Goal: Task Accomplishment & Management: Use online tool/utility

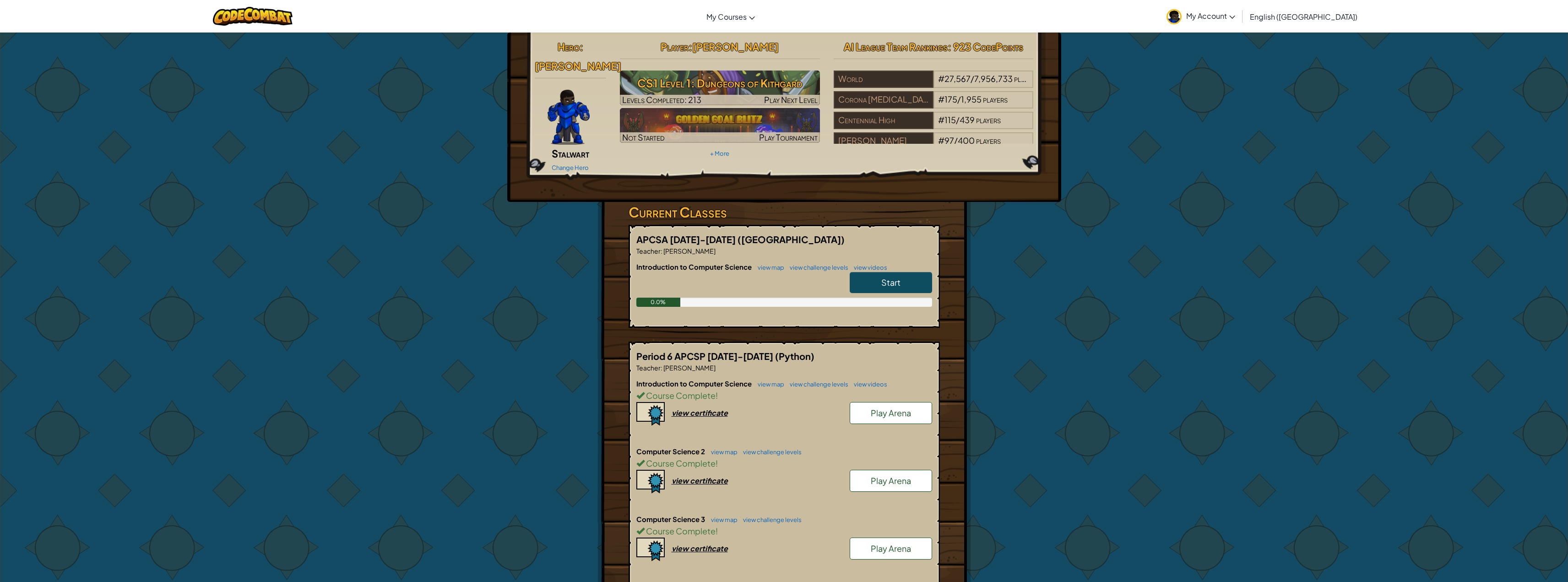
click at [888, 277] on span "Start" at bounding box center [891, 282] width 19 height 10
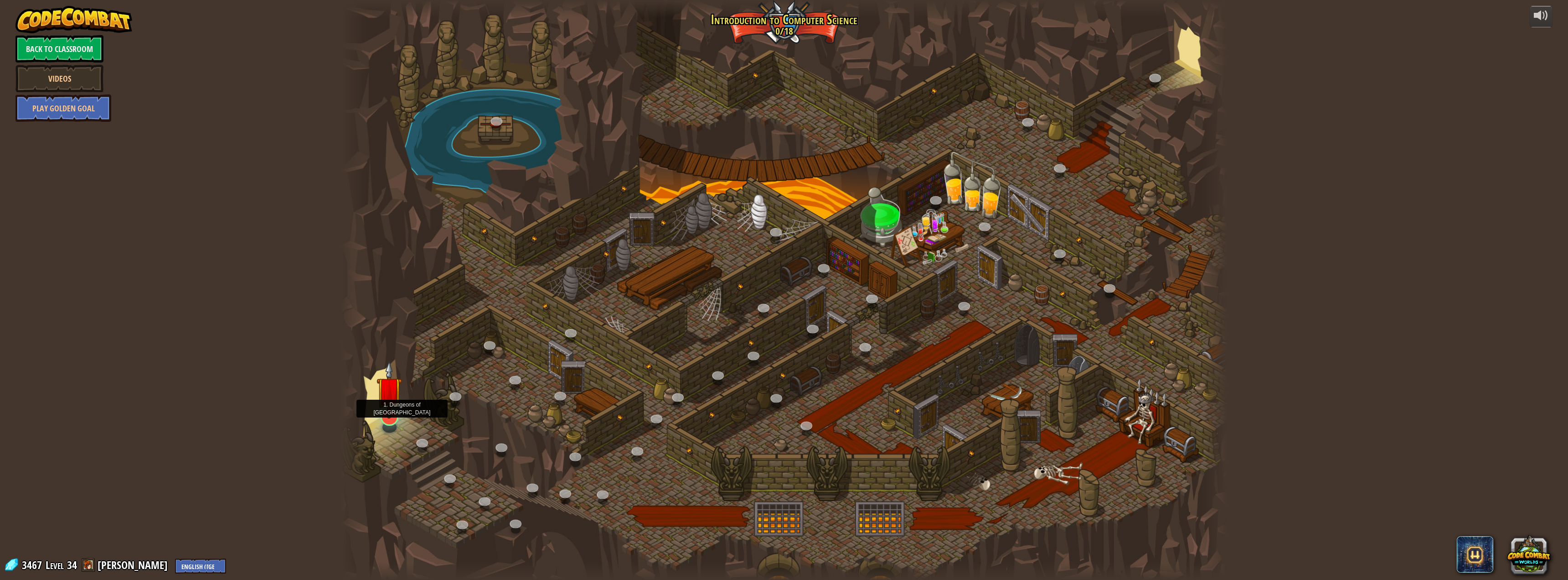
click at [381, 403] on img at bounding box center [389, 389] width 26 height 58
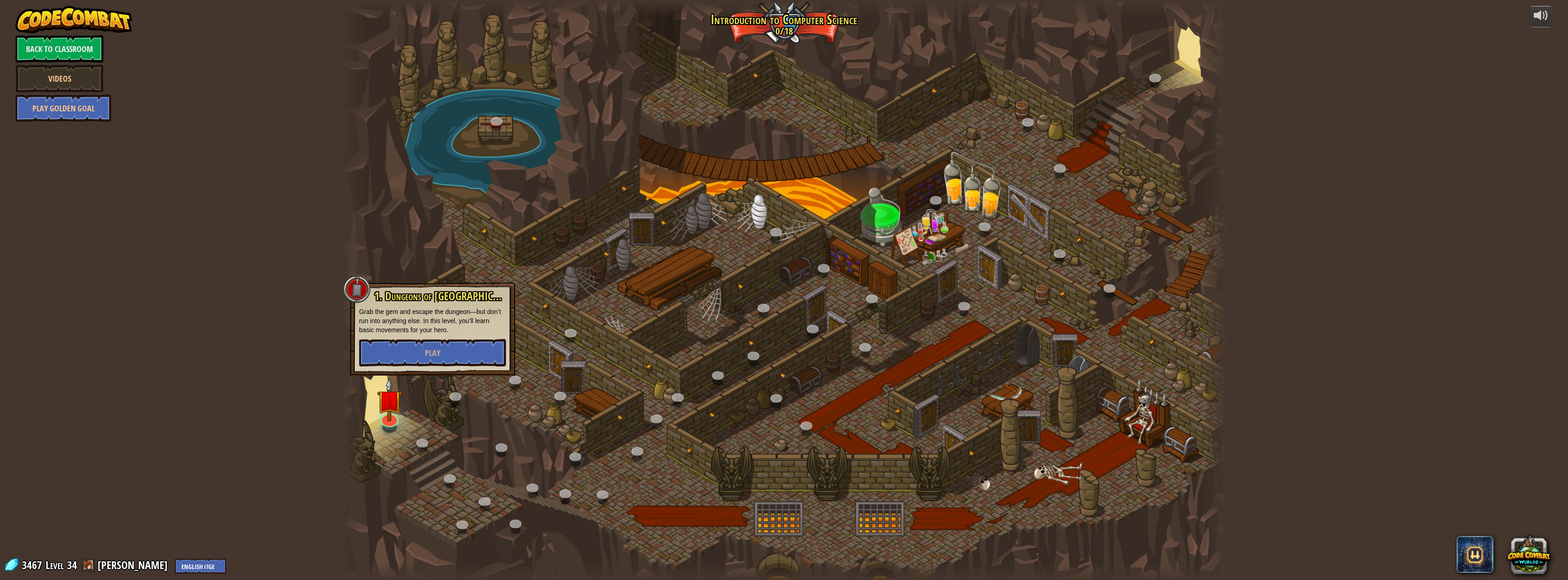
click at [408, 366] on div "1. Dungeons of [PERSON_NAME] Grab the gem and escape the dungeon—but don’t run …" at bounding box center [432, 328] width 165 height 93
click at [413, 362] on button "Play" at bounding box center [432, 352] width 147 height 28
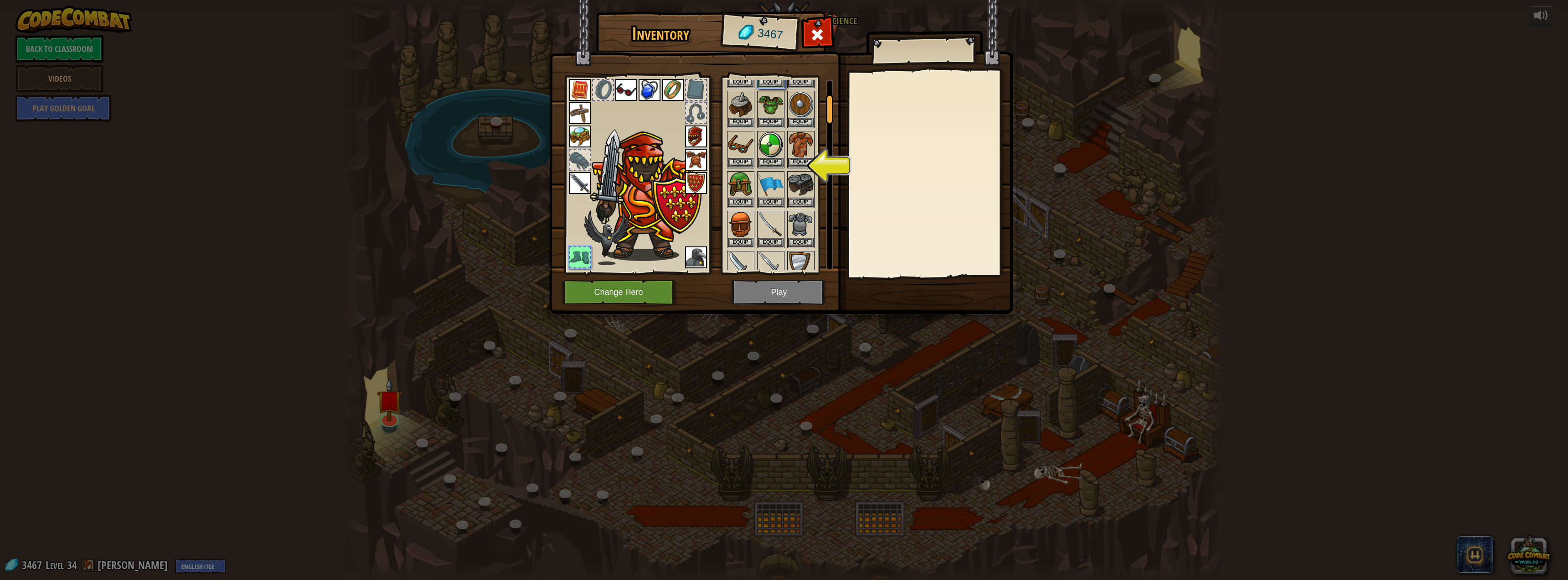
scroll to position [91, 0]
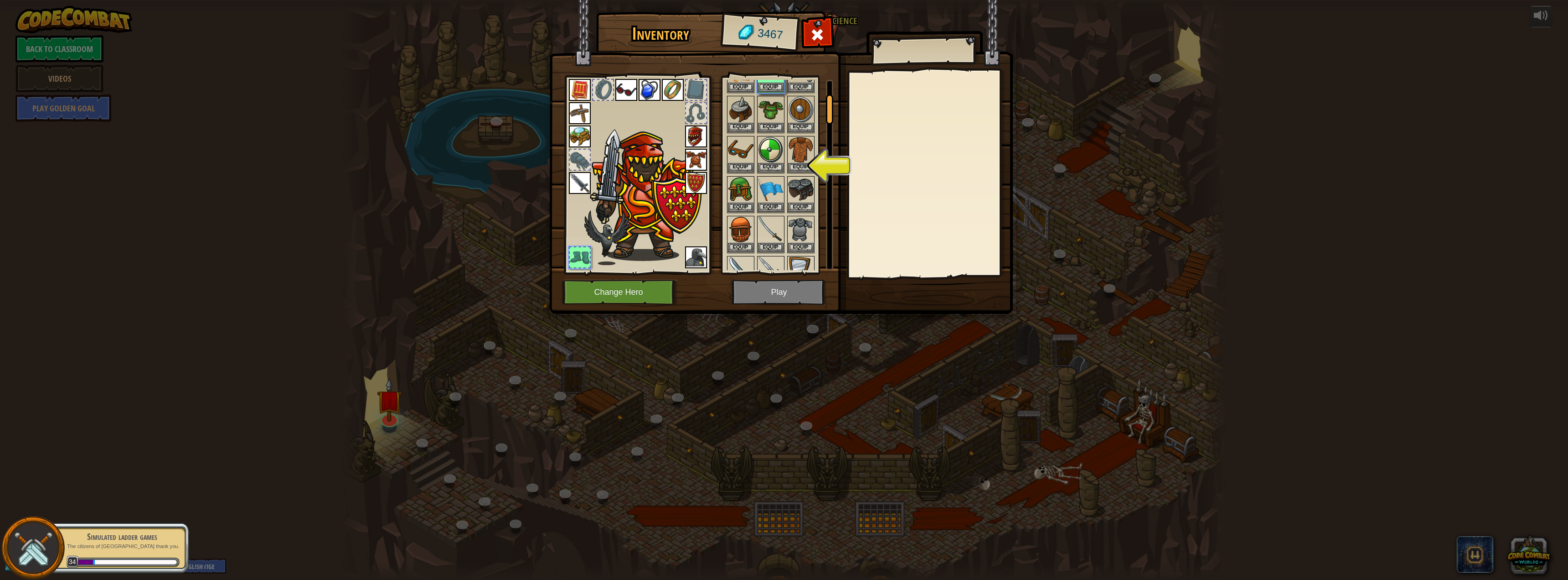
click at [802, 286] on img at bounding box center [781, 148] width 464 height 331
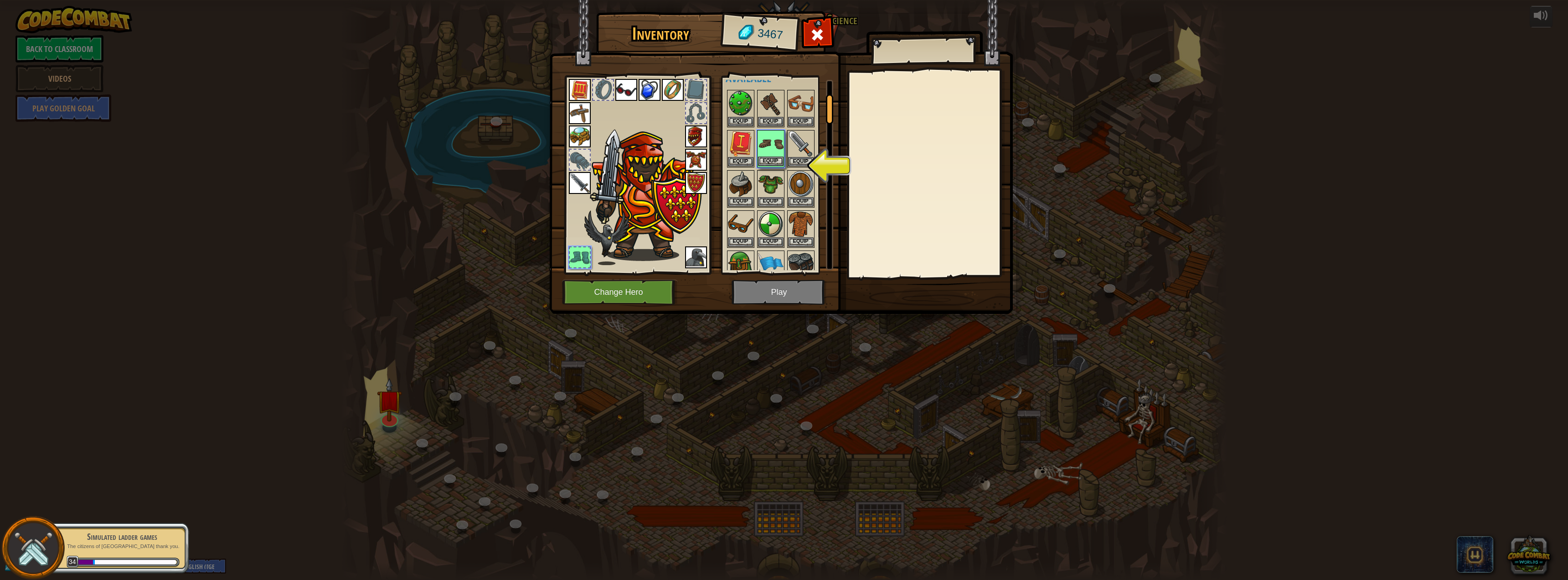
scroll to position [0, 0]
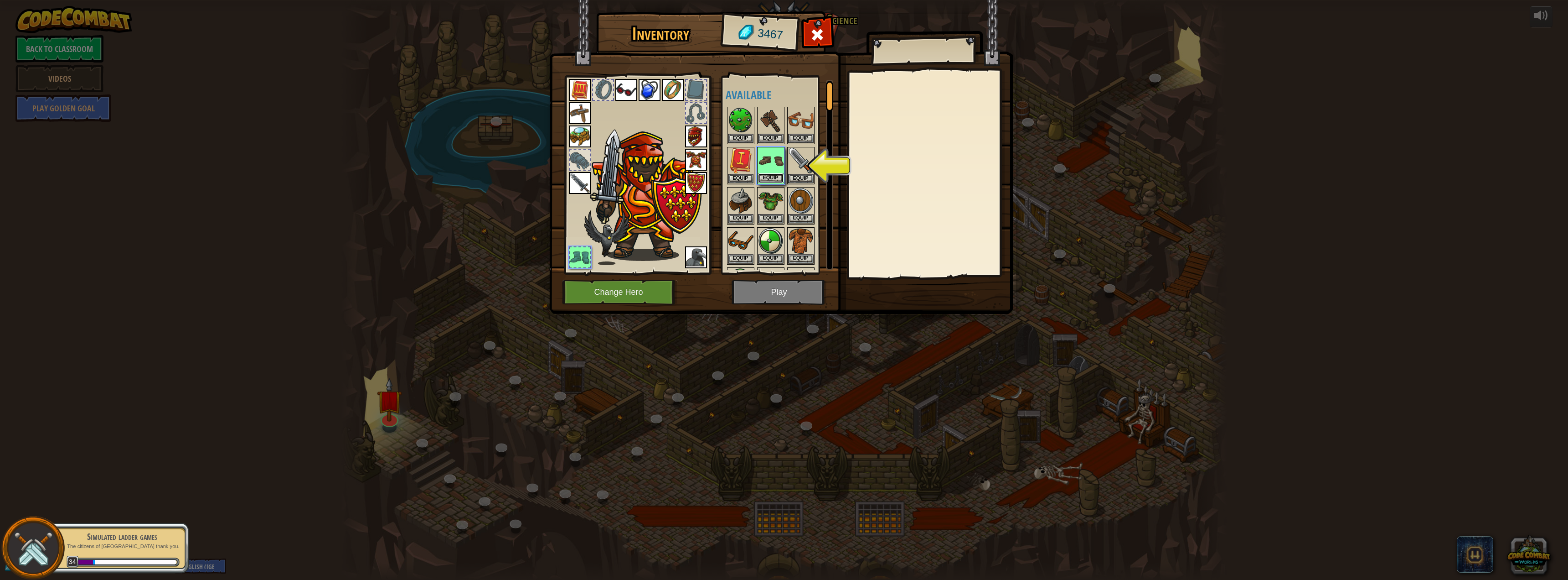
click at [776, 178] on button "Equip" at bounding box center [771, 178] width 26 height 10
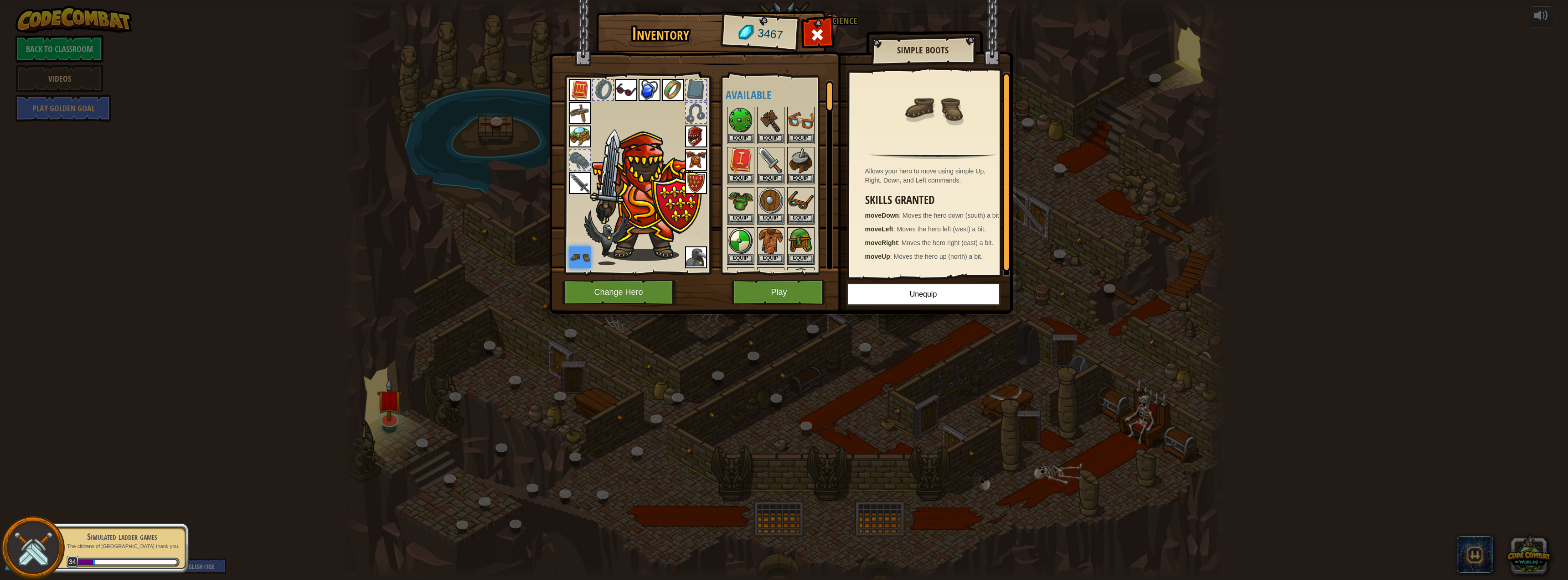
click at [581, 256] on img at bounding box center [580, 257] width 22 height 22
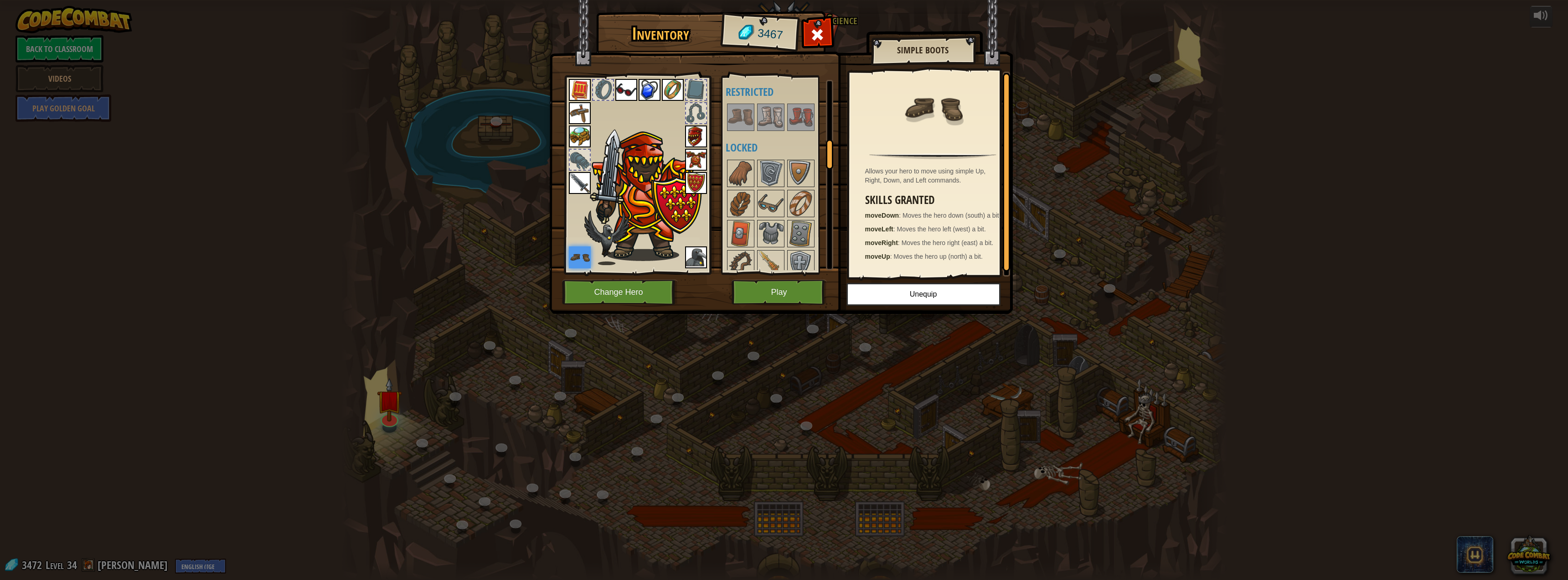
scroll to position [365, 0]
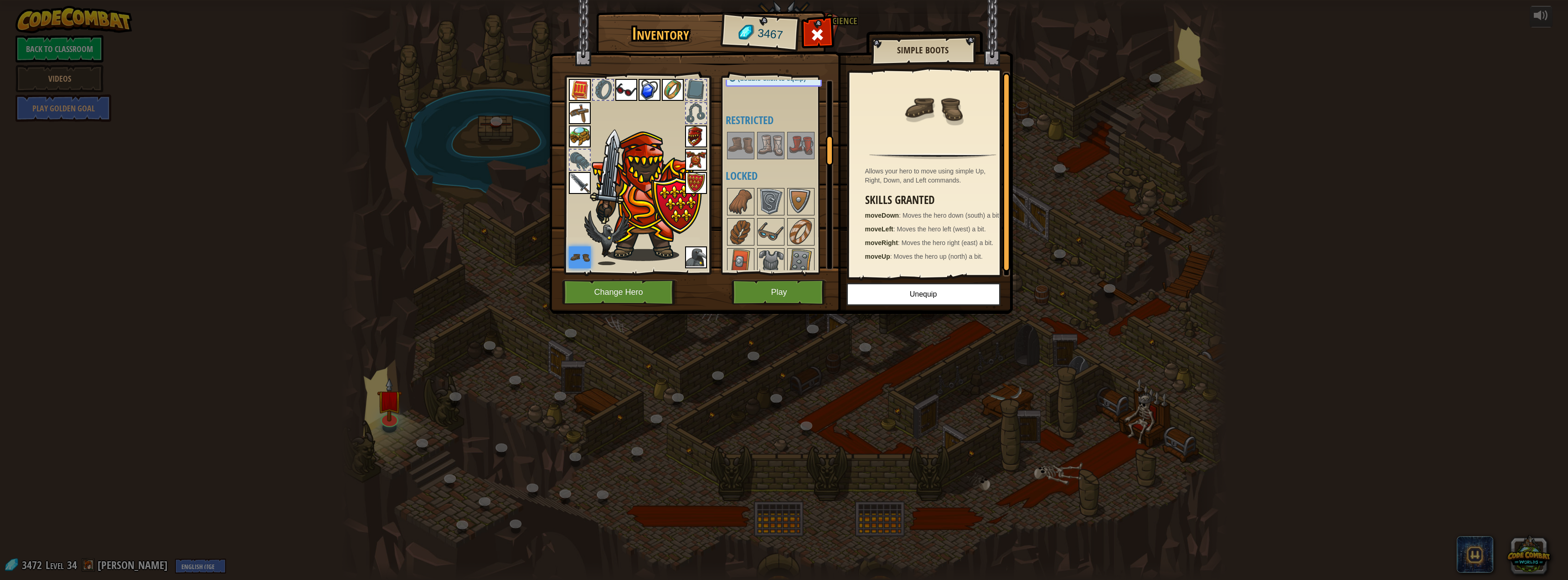
click at [803, 149] on img at bounding box center [801, 145] width 26 height 26
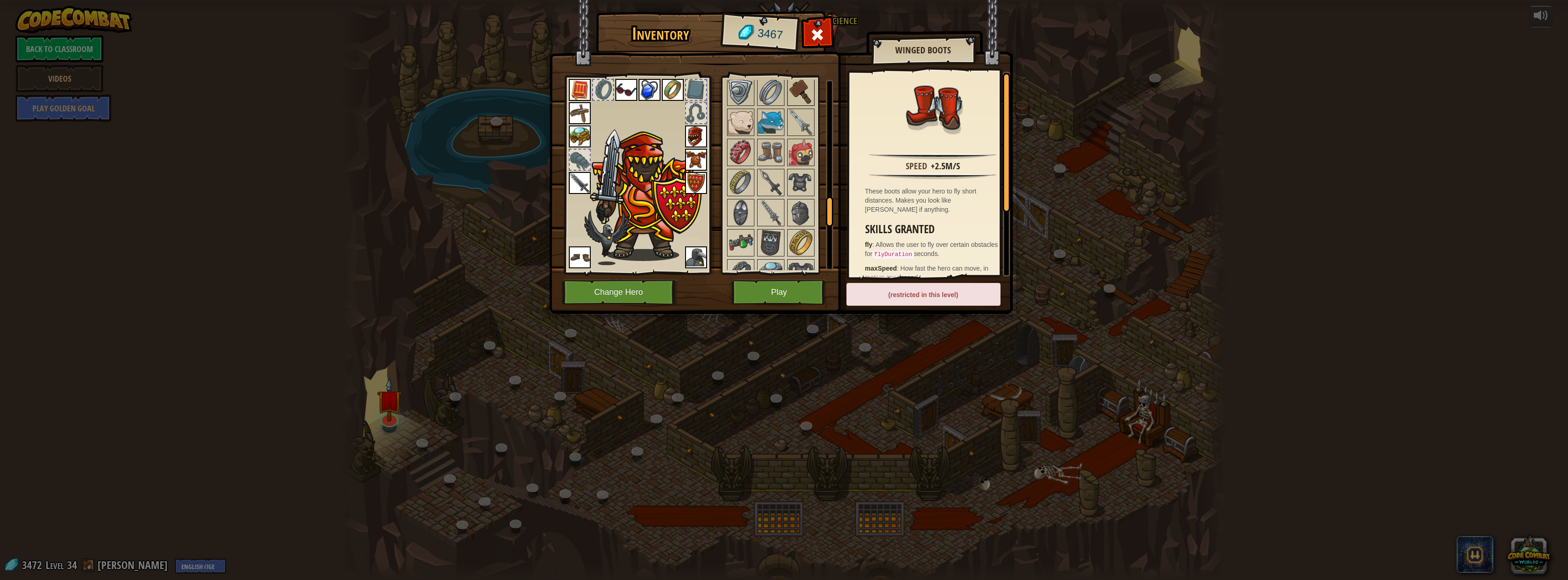
click at [788, 179] on img at bounding box center [801, 182] width 26 height 26
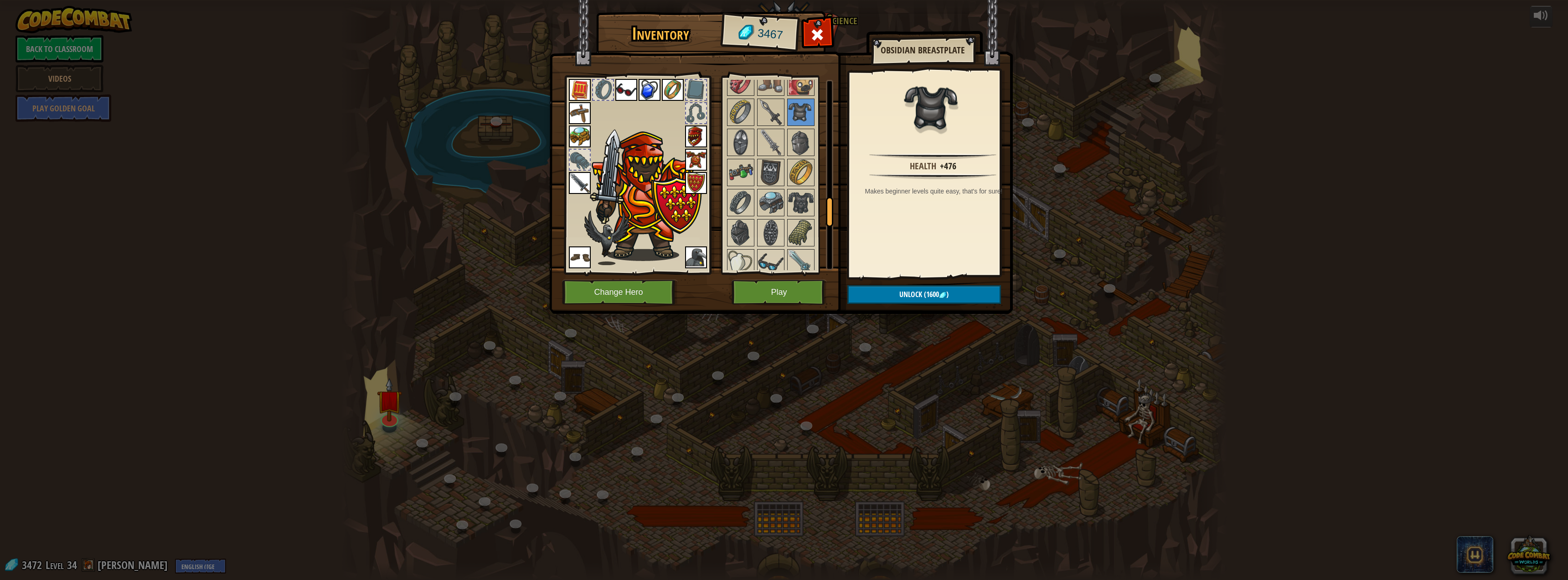
scroll to position [867, 0]
click at [693, 264] on img at bounding box center [696, 257] width 22 height 22
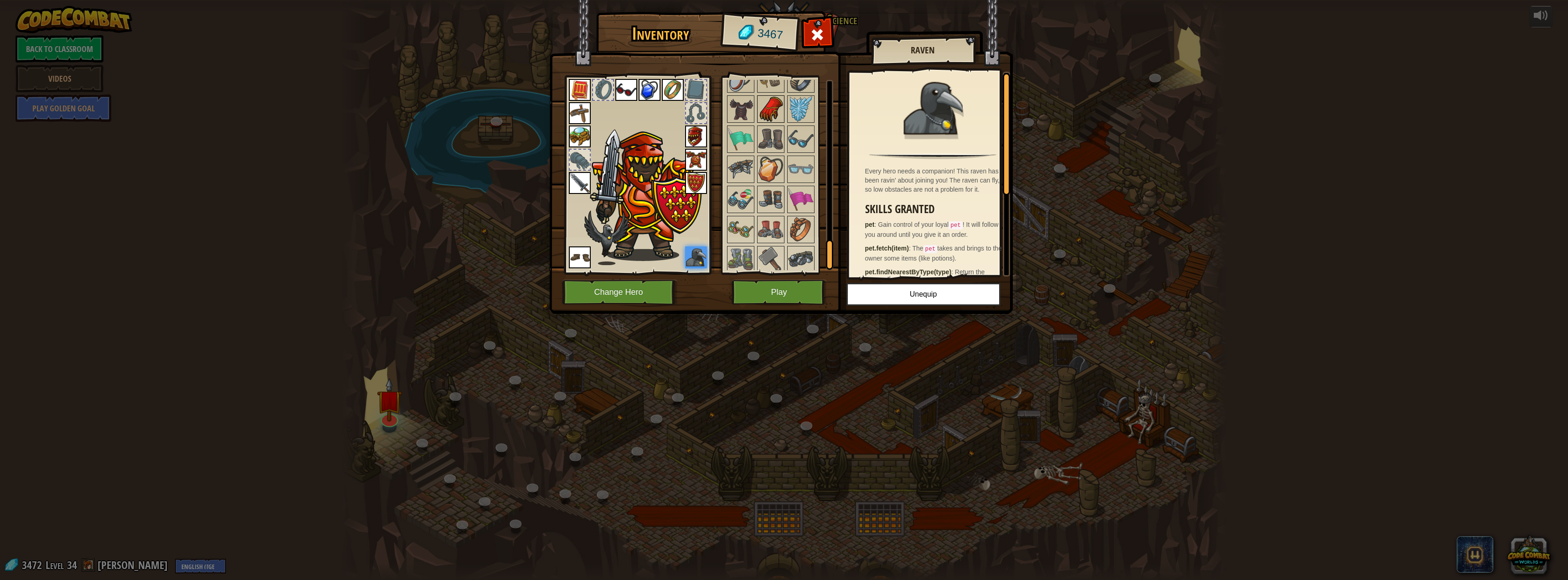
scroll to position [1094, 0]
click at [778, 282] on button "Play" at bounding box center [779, 292] width 95 height 25
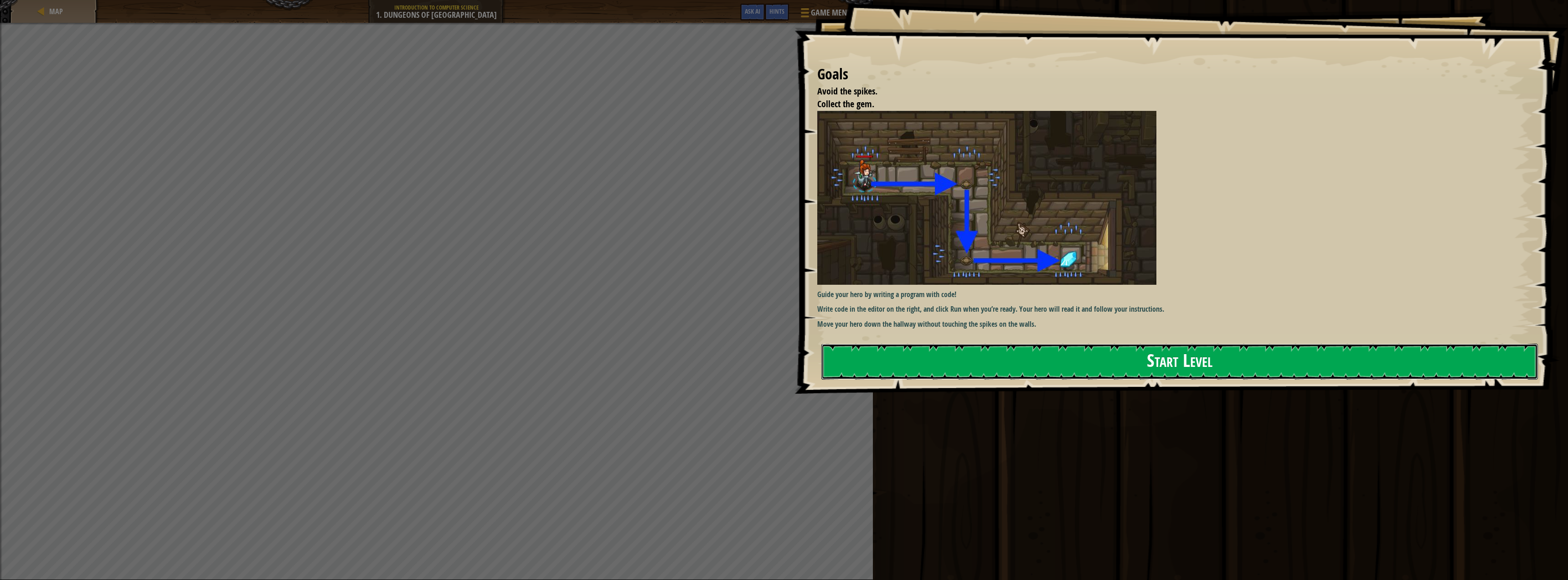
click at [967, 343] on button "Start Level" at bounding box center [1180, 361] width 717 height 36
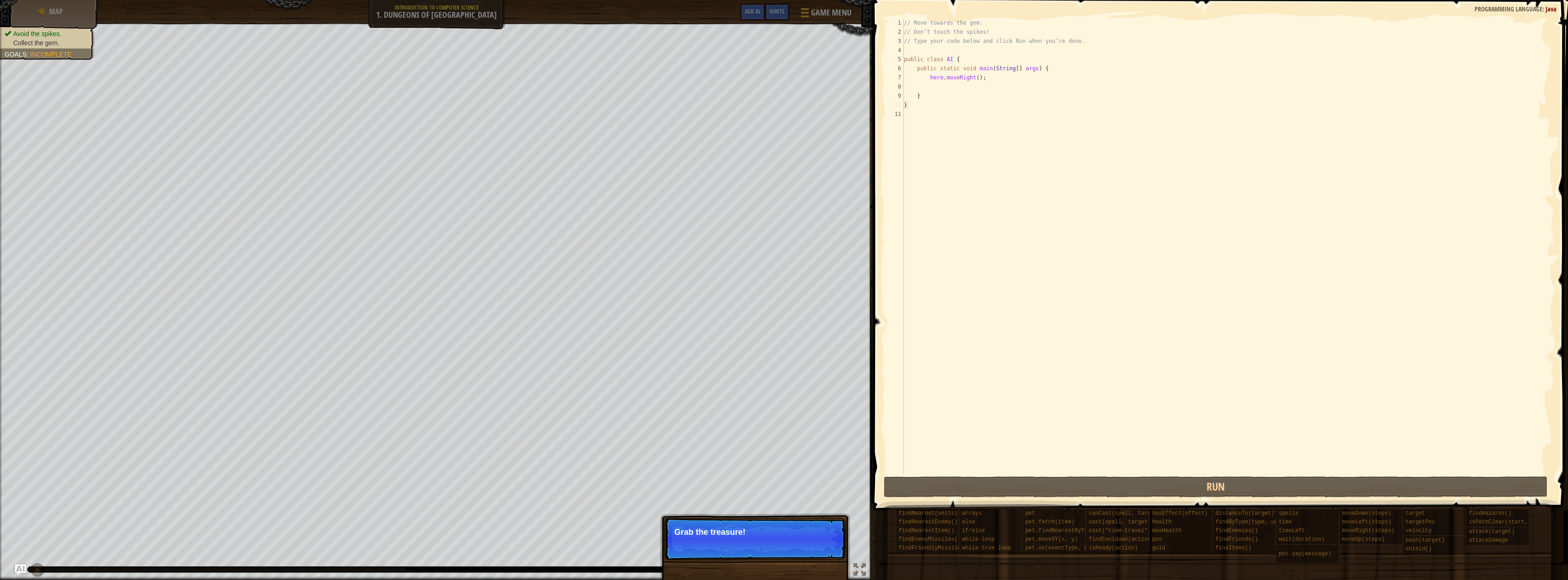
click at [722, 533] on p "Grab the treasure!" at bounding box center [755, 532] width 162 height 9
click at [828, 542] on button "Continue" at bounding box center [819, 544] width 38 height 12
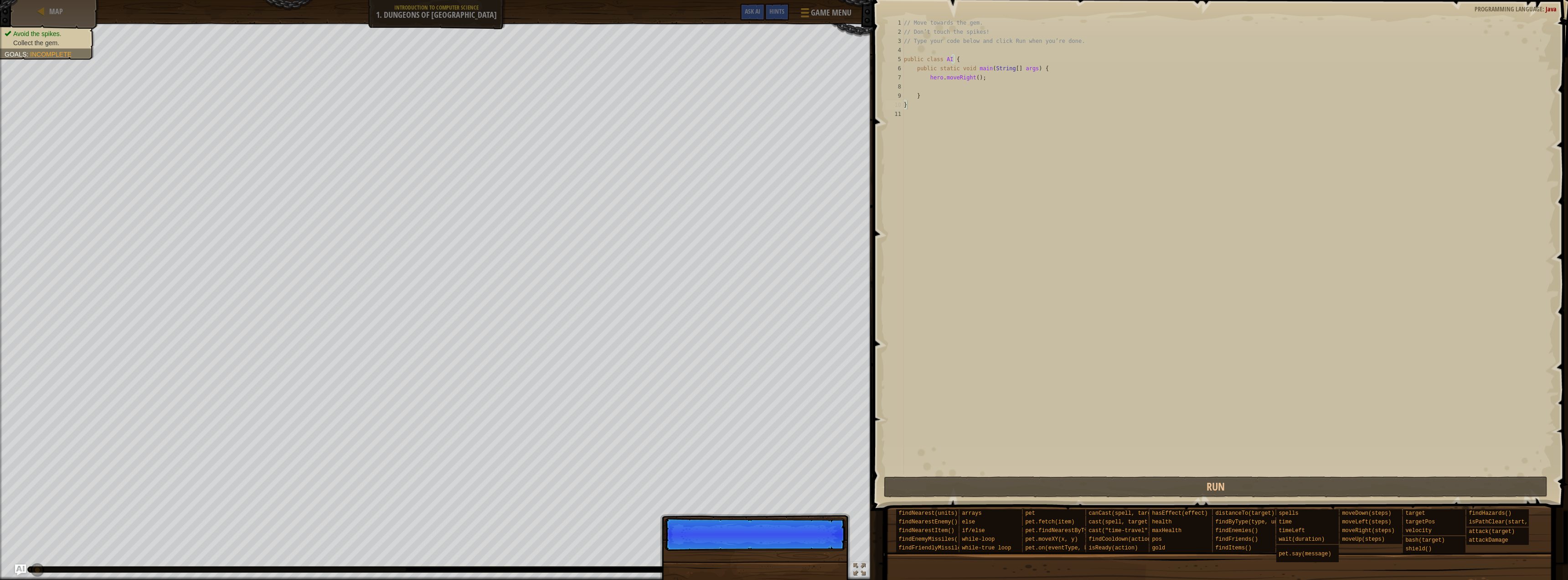
scroll to position [4, 0]
click at [820, 542] on button "Continue" at bounding box center [819, 544] width 38 height 12
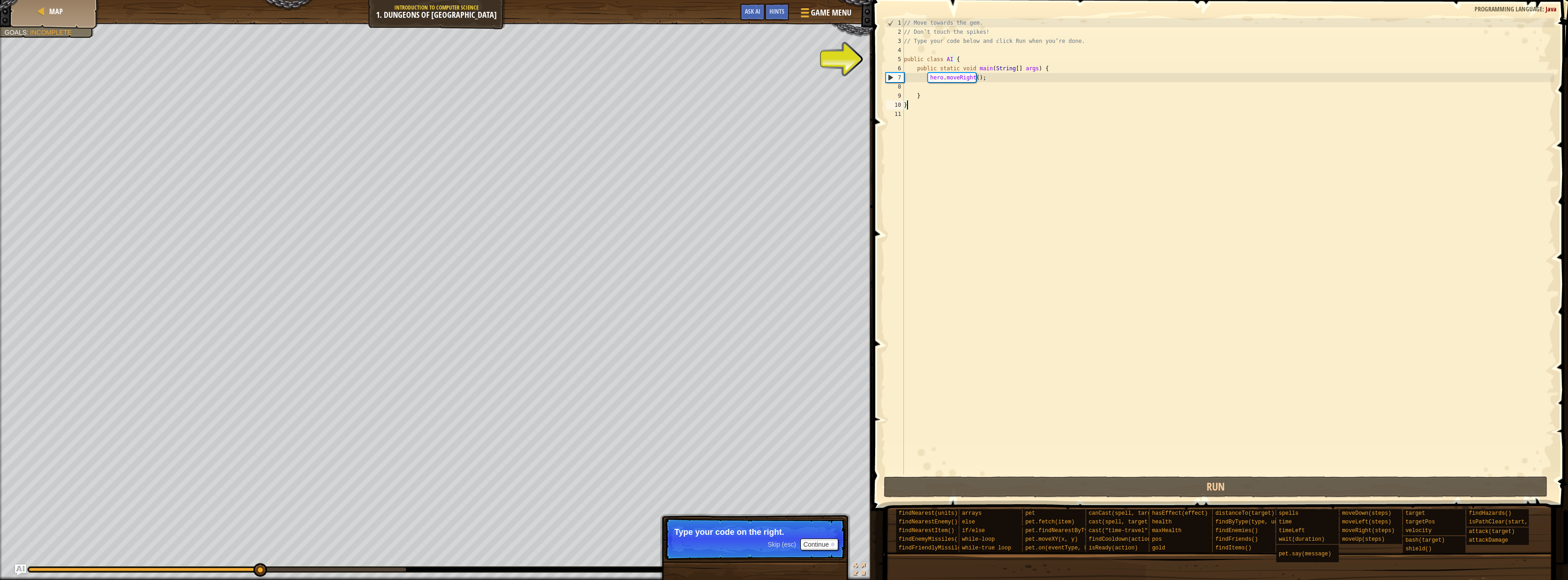
click at [1001, 222] on div "// Move towards the gem. // Don’t touch the spikes! // Type your code below and…" at bounding box center [1228, 255] width 653 height 474
click at [988, 80] on div "// Move towards the gem. // Don’t touch the spikes! // Type your code below and…" at bounding box center [1228, 255] width 653 height 474
type textarea "hero.moveRight();"
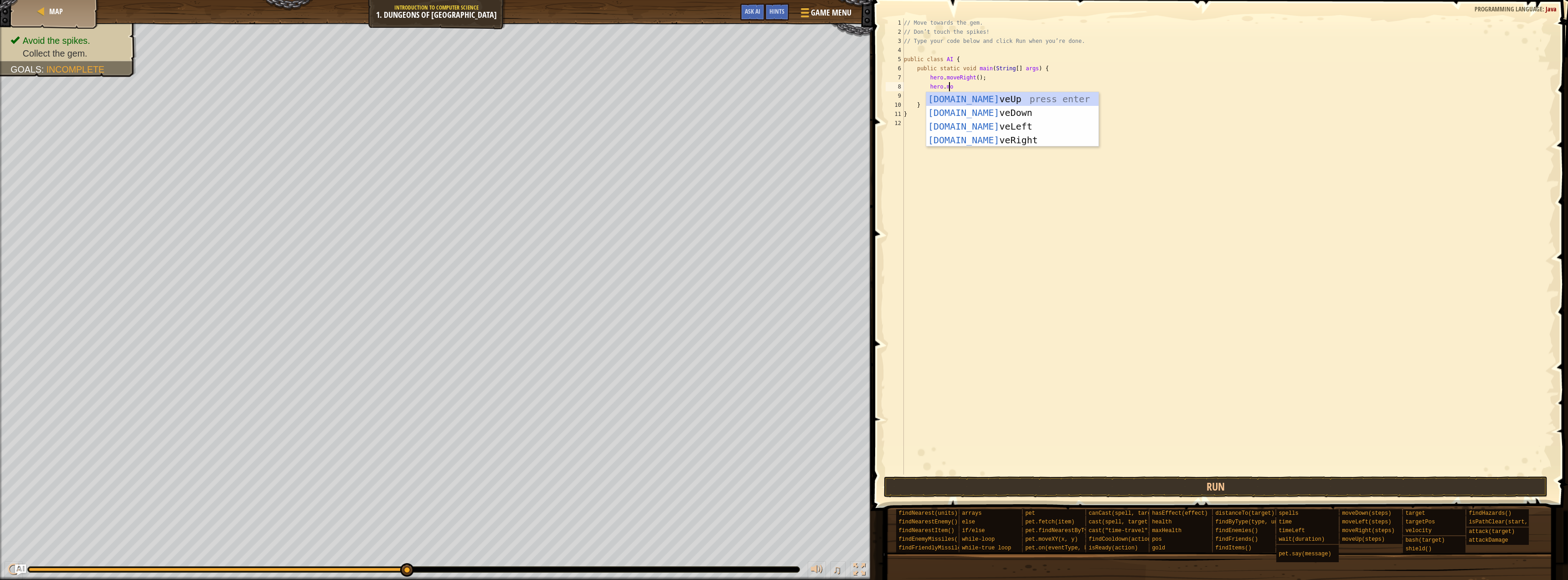
type textarea "hero.move"
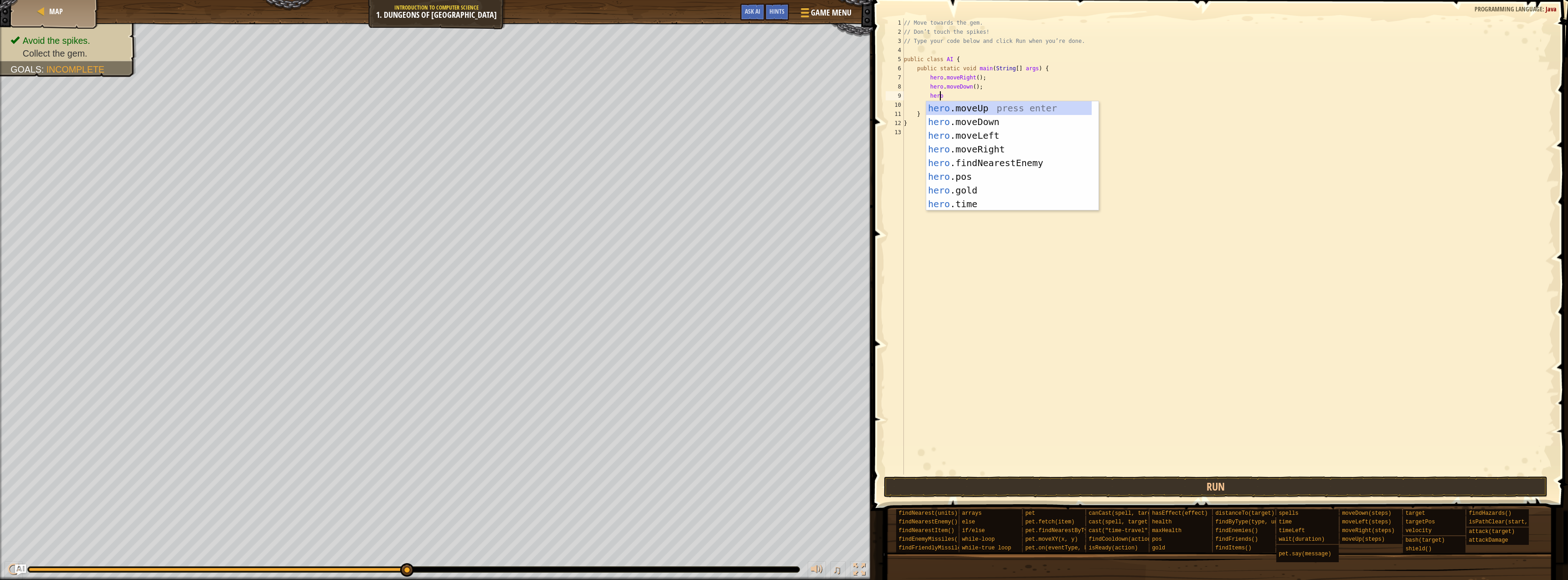
type textarea "hero"
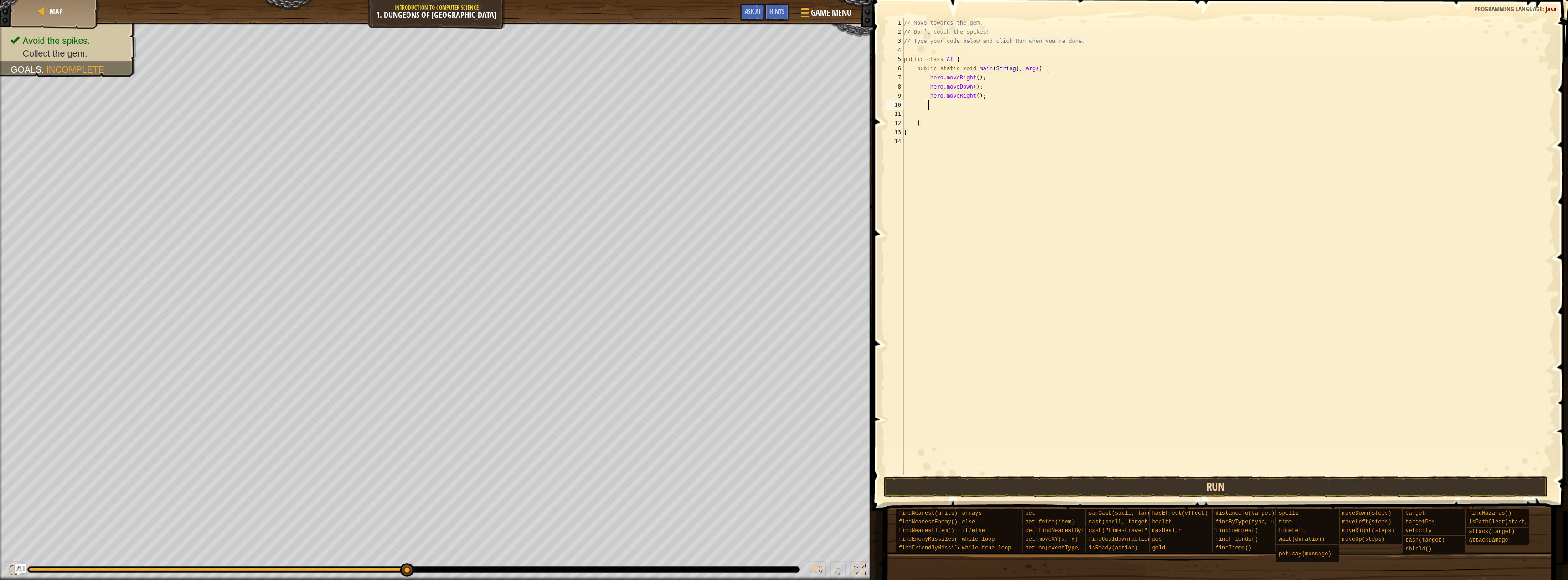
click at [1022, 477] on div "1 2 3 4 5 6 7 8 9 10 11 12 13 14 // Move towards the gem. // Don’t touch the sp…" at bounding box center [1219, 273] width 698 height 537
click at [1025, 481] on button "Run" at bounding box center [1215, 487] width 663 height 21
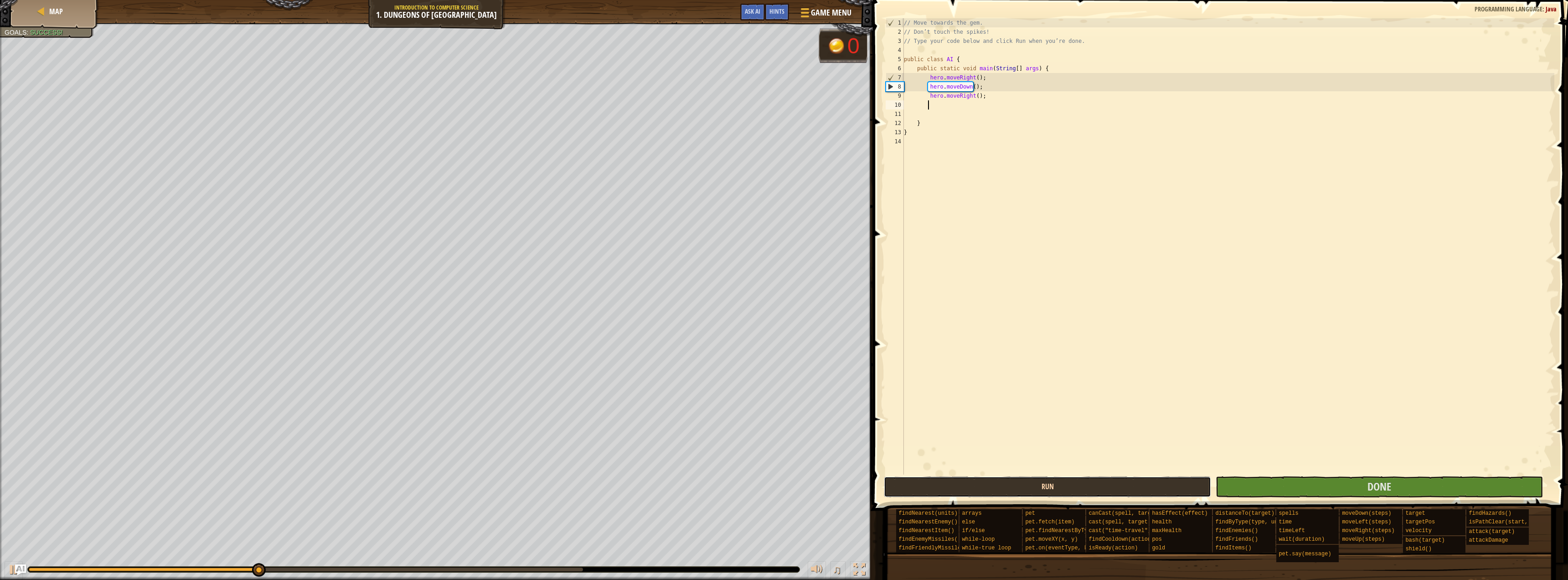
click at [1027, 486] on button "Run" at bounding box center [1047, 487] width 328 height 21
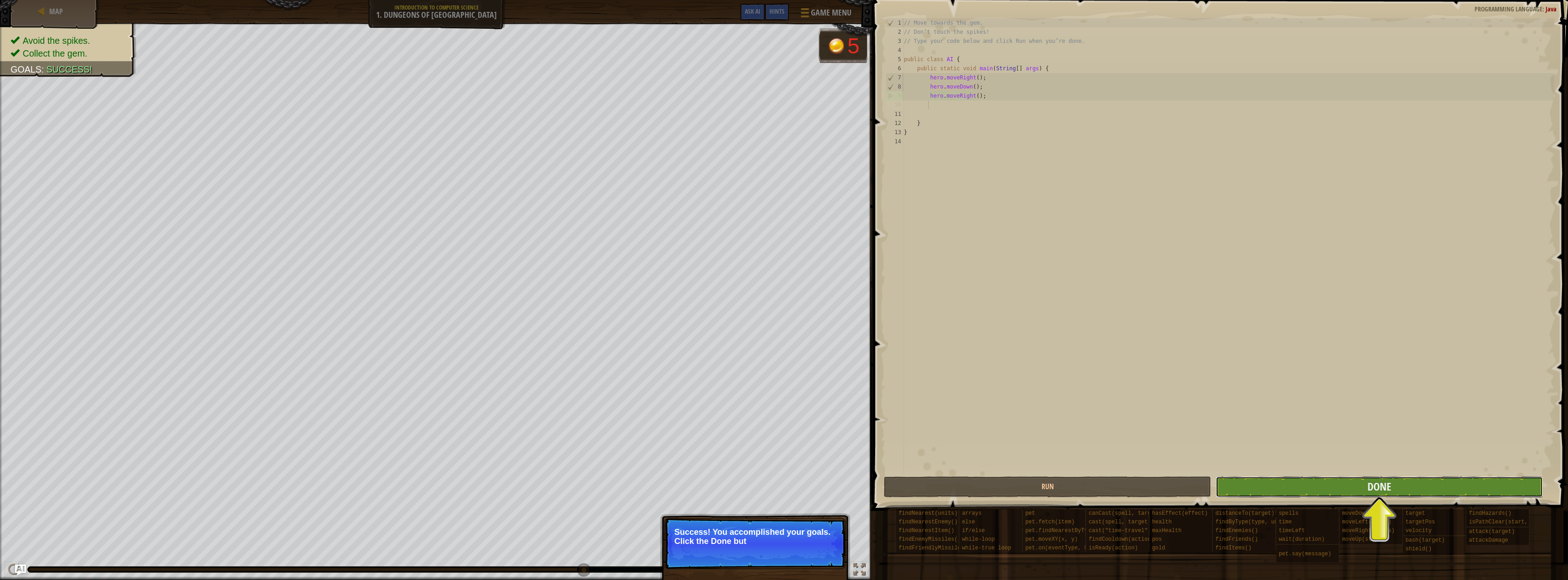
click at [1317, 488] on button "Done" at bounding box center [1379, 487] width 328 height 21
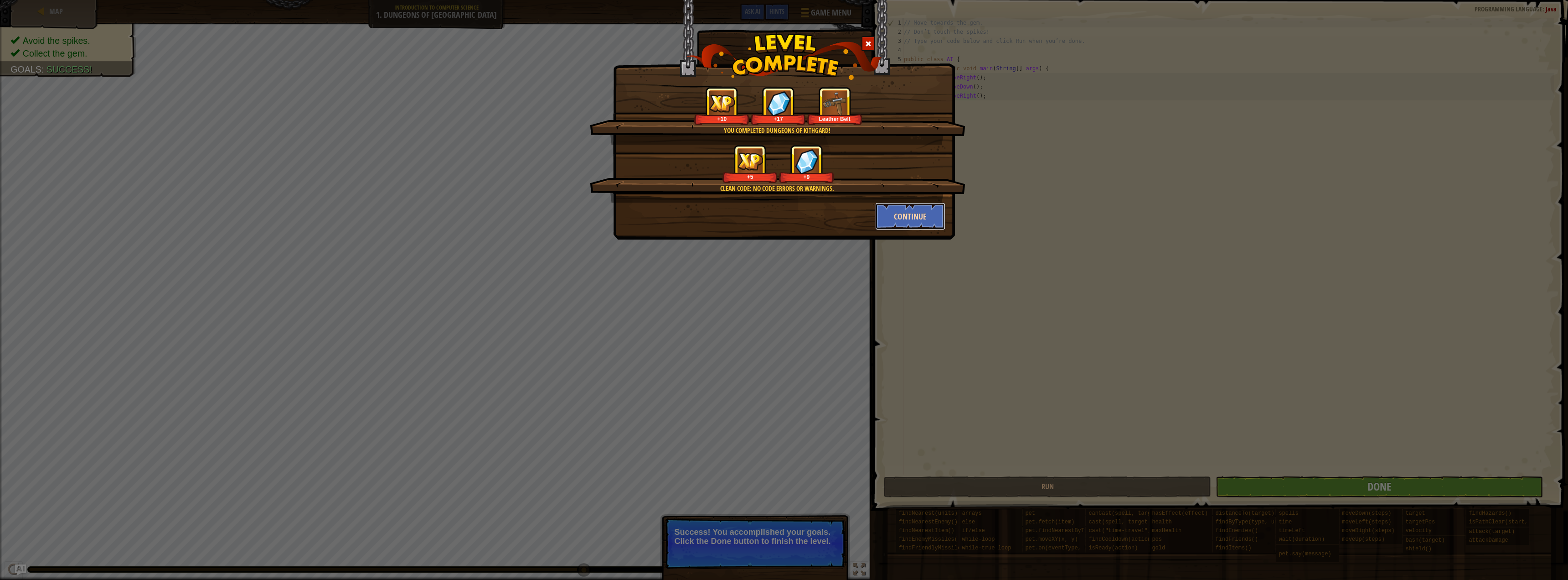
click at [908, 215] on button "Continue" at bounding box center [910, 216] width 70 height 28
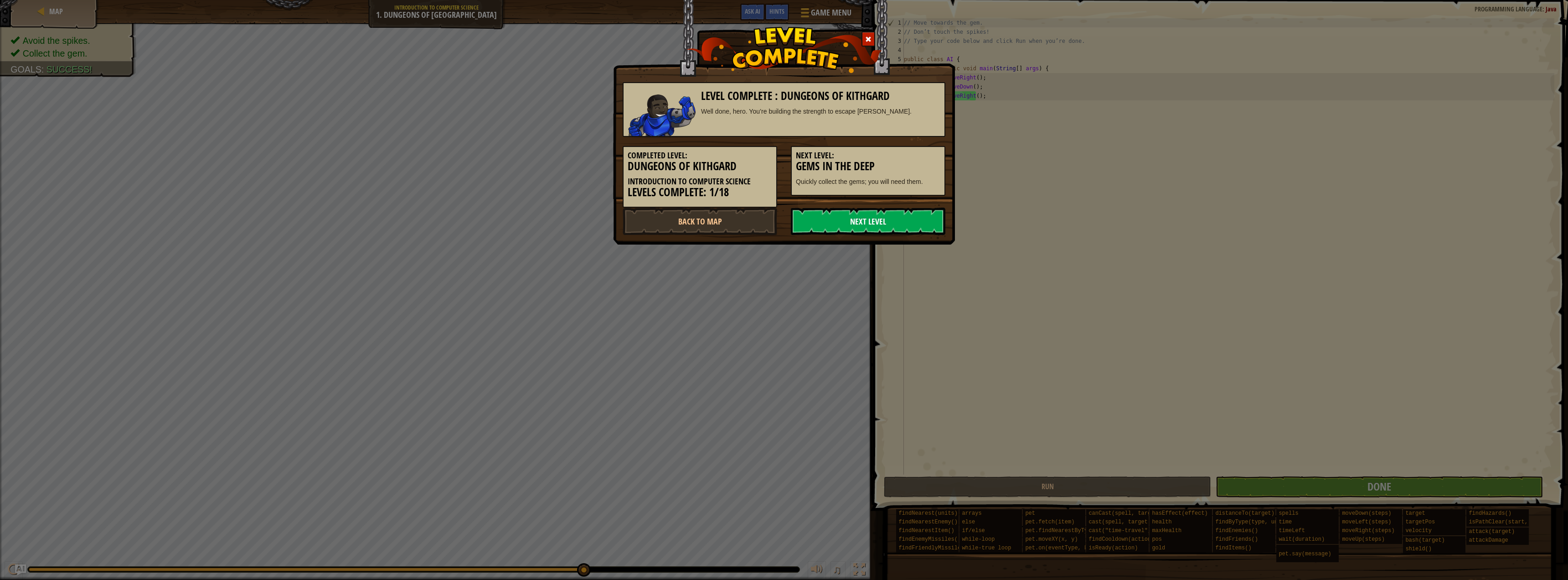
drag, startPoint x: 893, startPoint y: 232, endPoint x: 889, endPoint y: 218, distance: 14.6
click at [893, 232] on link "Next Level" at bounding box center [868, 221] width 155 height 28
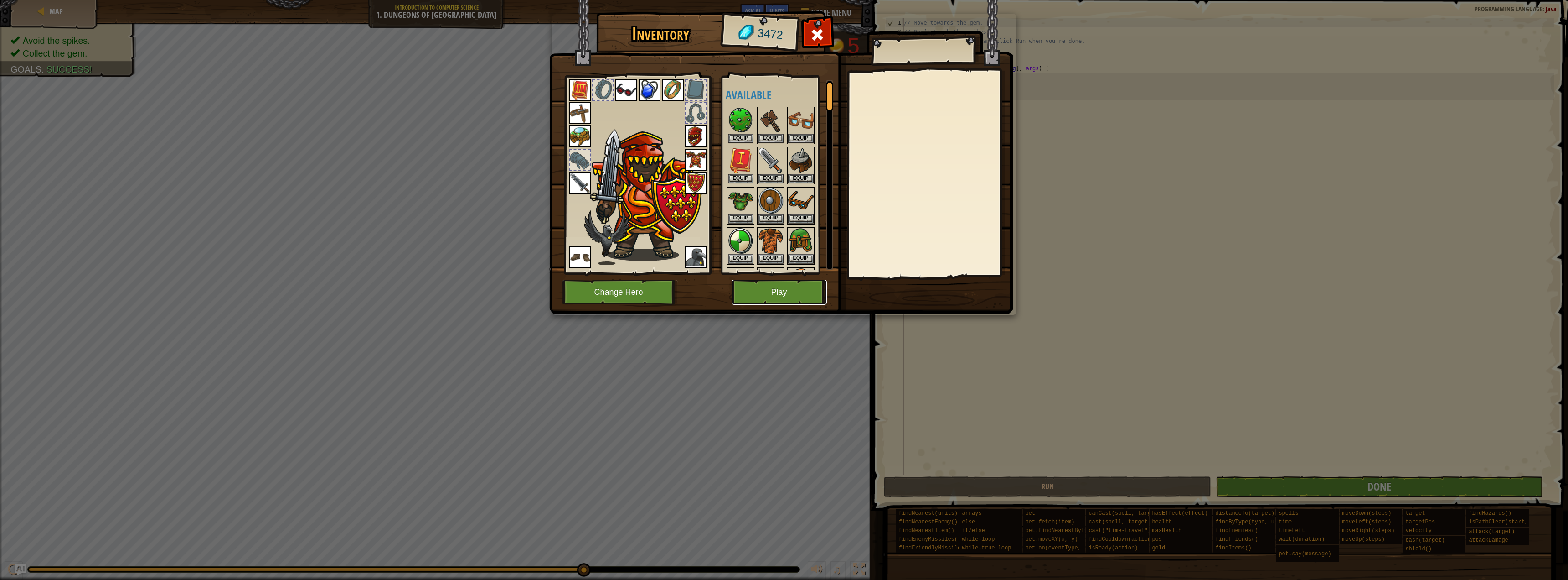
click at [800, 294] on button "Play" at bounding box center [779, 292] width 95 height 25
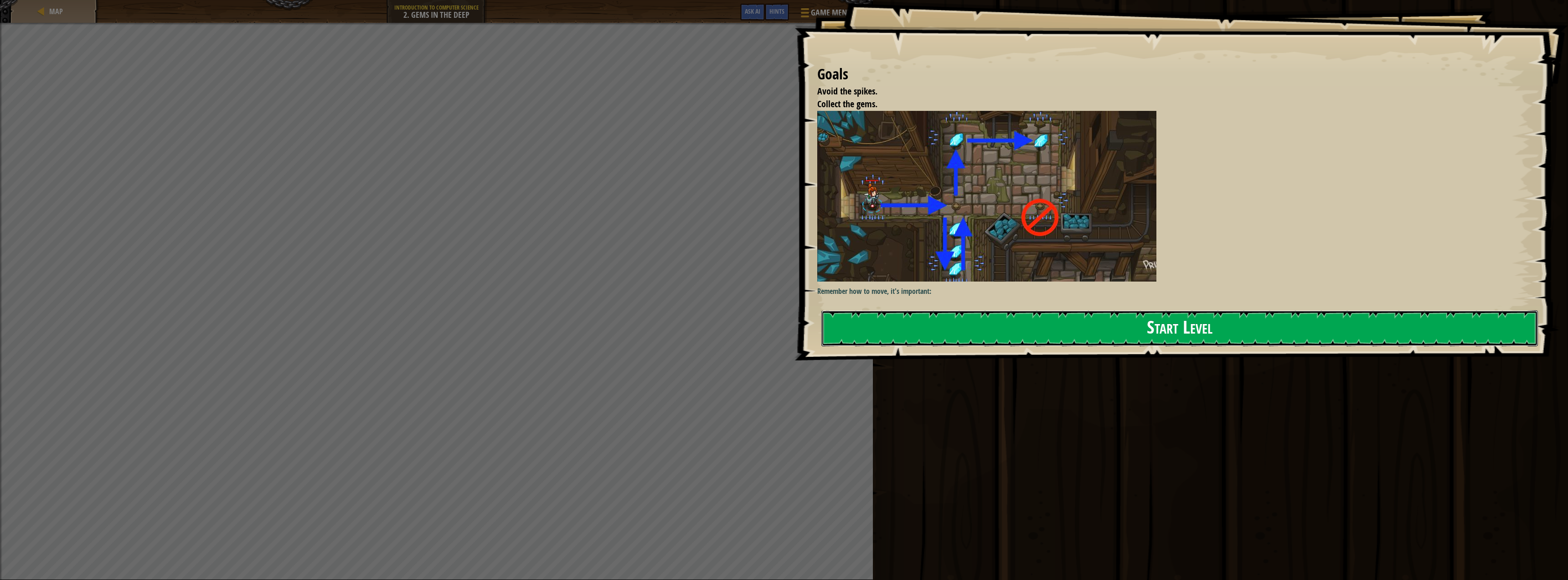
click at [1036, 310] on button "Start Level" at bounding box center [1180, 328] width 717 height 36
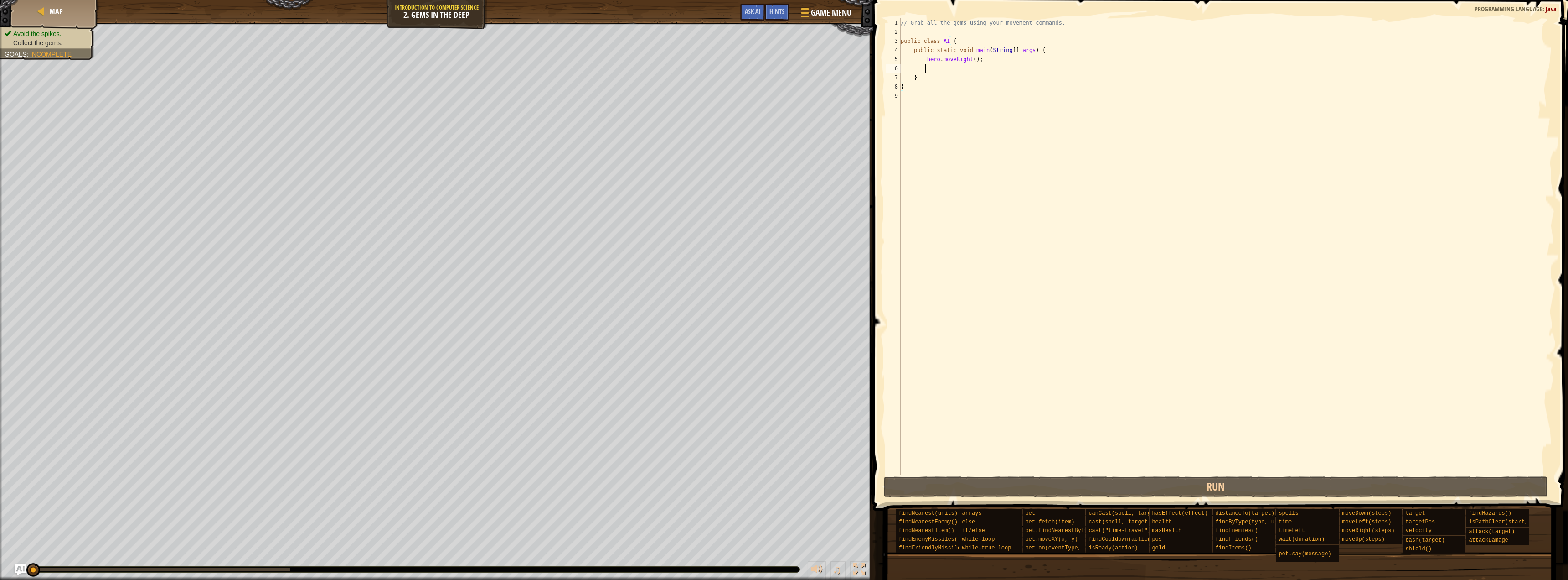
click at [931, 70] on div "// Grab all the gems using your movement commands. public class AI { public sta…" at bounding box center [1226, 255] width 656 height 474
